Goal: Navigation & Orientation: Find specific page/section

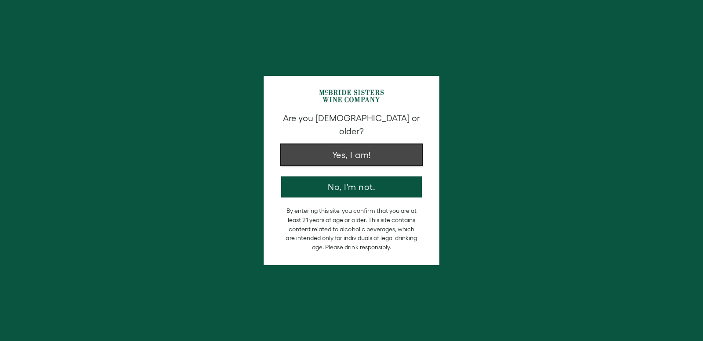
click at [330, 147] on button "Yes, I am!" at bounding box center [351, 155] width 141 height 21
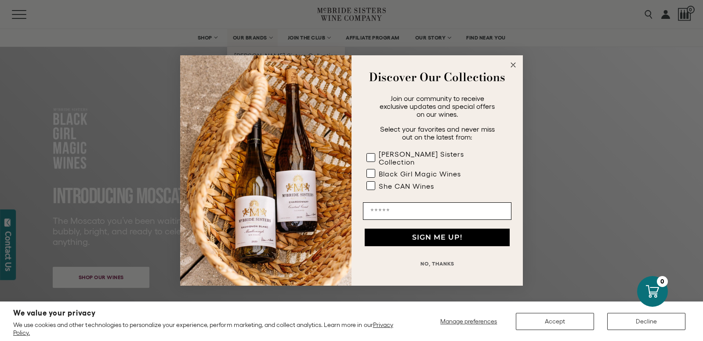
click at [264, 75] on img "POPUP Form" at bounding box center [265, 170] width 171 height 231
click at [514, 70] on circle "Close dialog" at bounding box center [513, 65] width 10 height 10
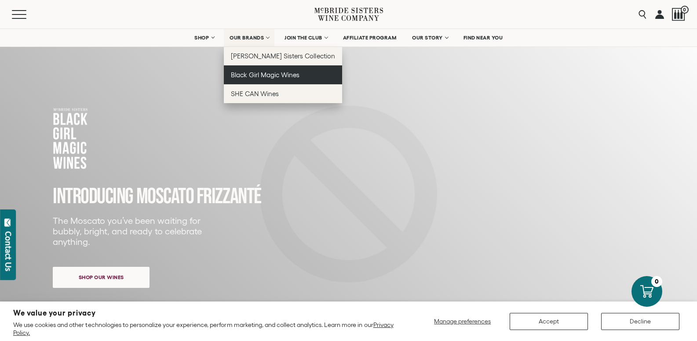
click at [253, 73] on span "Black Girl Magic Wines" at bounding box center [265, 74] width 69 height 7
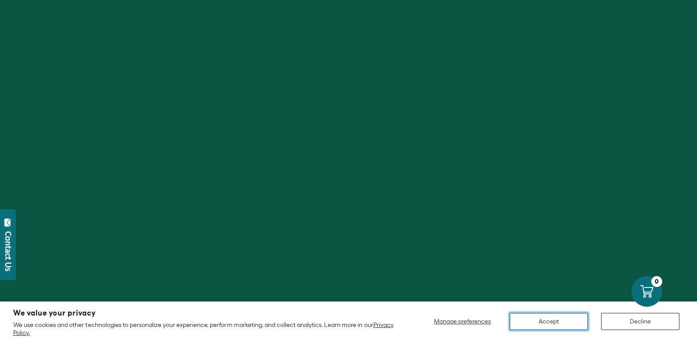
click at [546, 325] on button "Accept" at bounding box center [548, 321] width 78 height 17
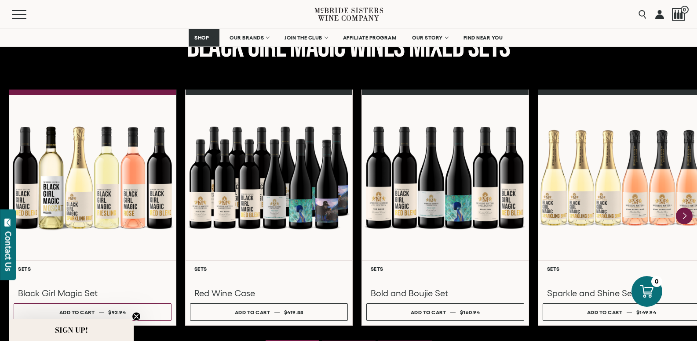
scroll to position [1143, 0]
